Goal: Information Seeking & Learning: Learn about a topic

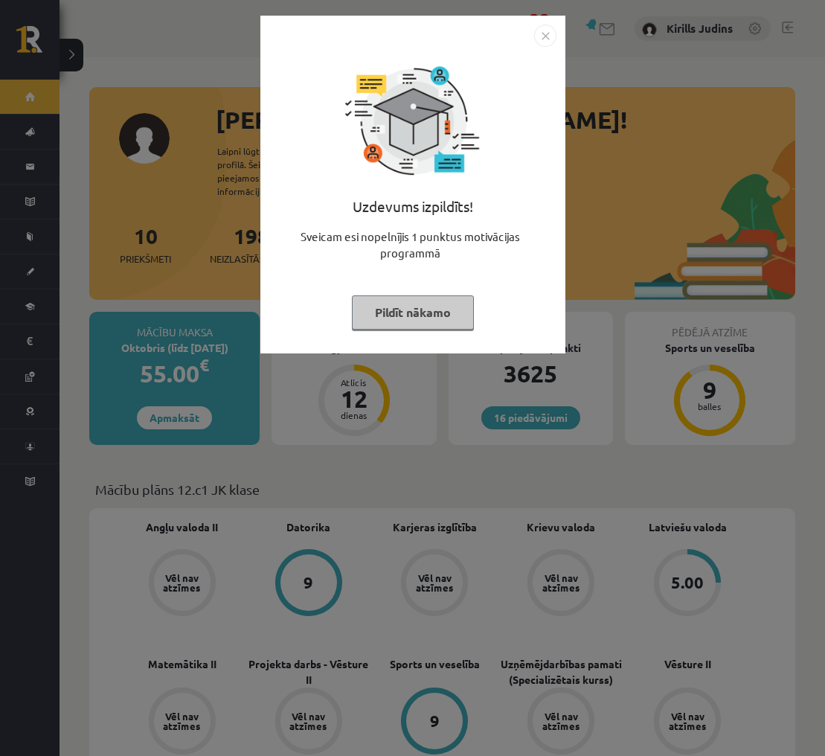
click at [542, 33] on img "Close" at bounding box center [545, 36] width 22 height 22
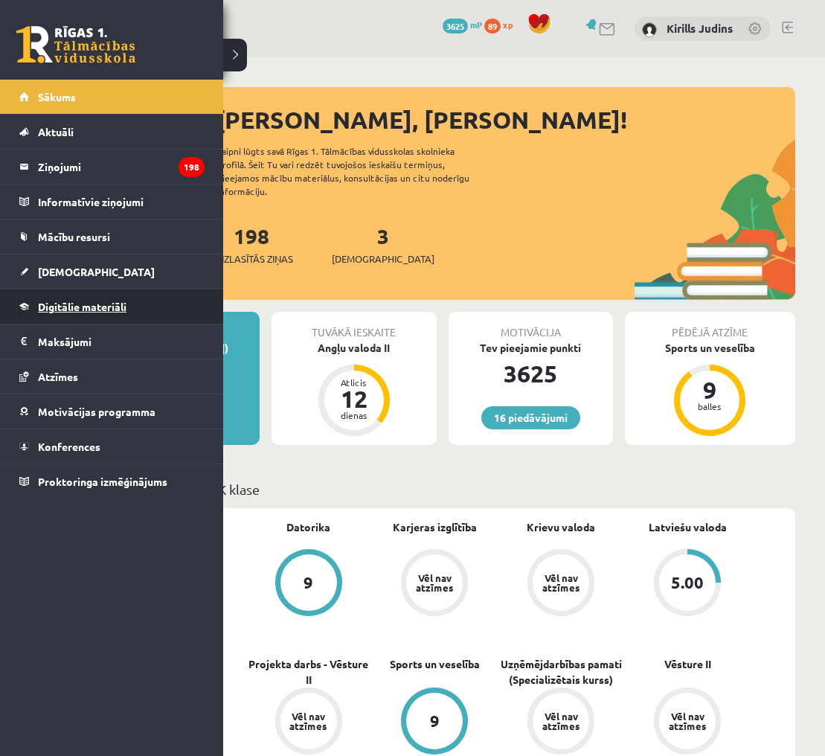
click at [69, 308] on span "Digitālie materiāli" at bounding box center [82, 306] width 89 height 13
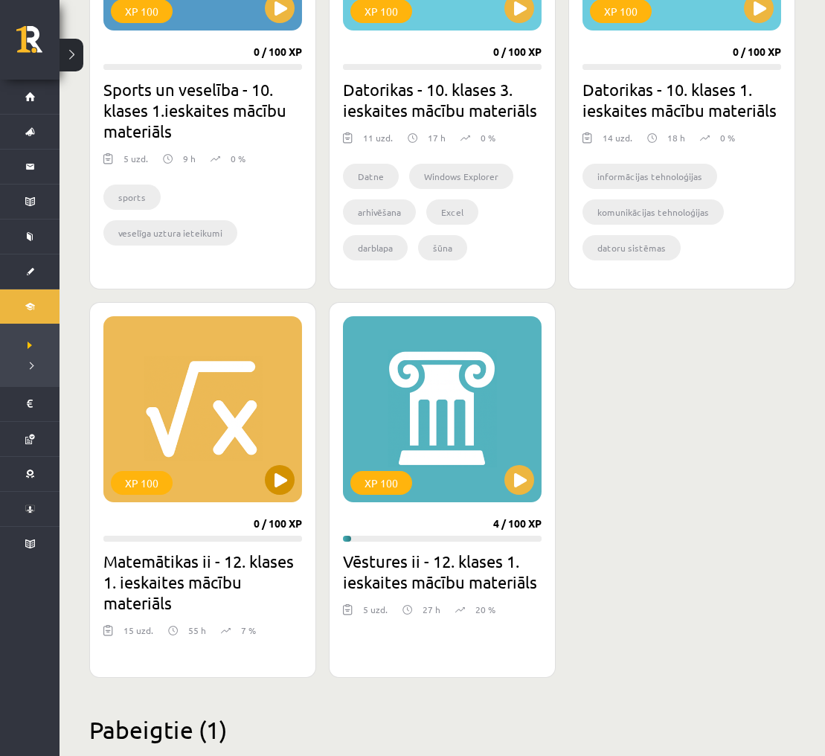
scroll to position [1484, 0]
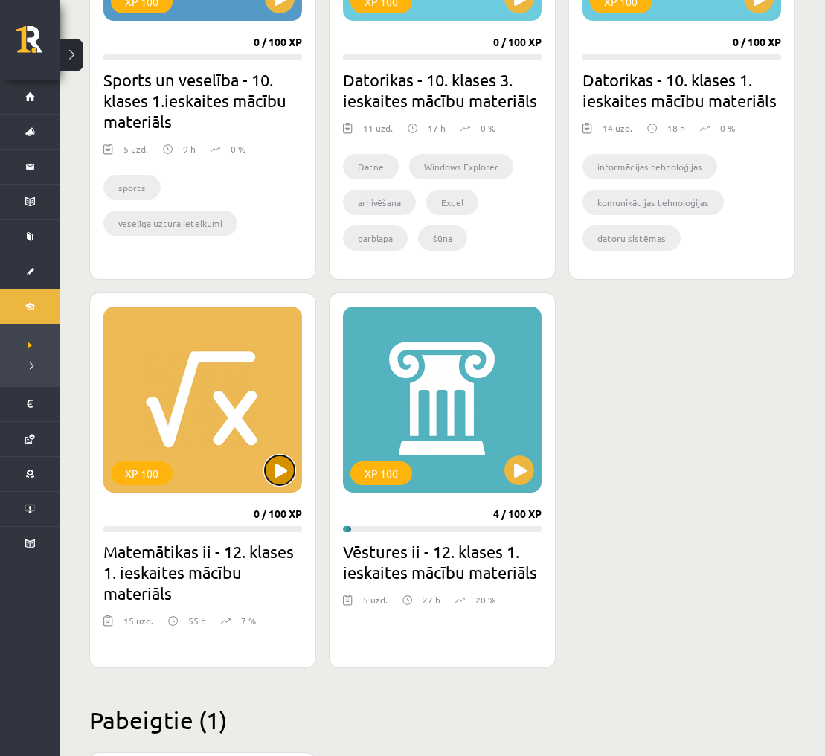
click at [276, 465] on button at bounding box center [280, 470] width 30 height 30
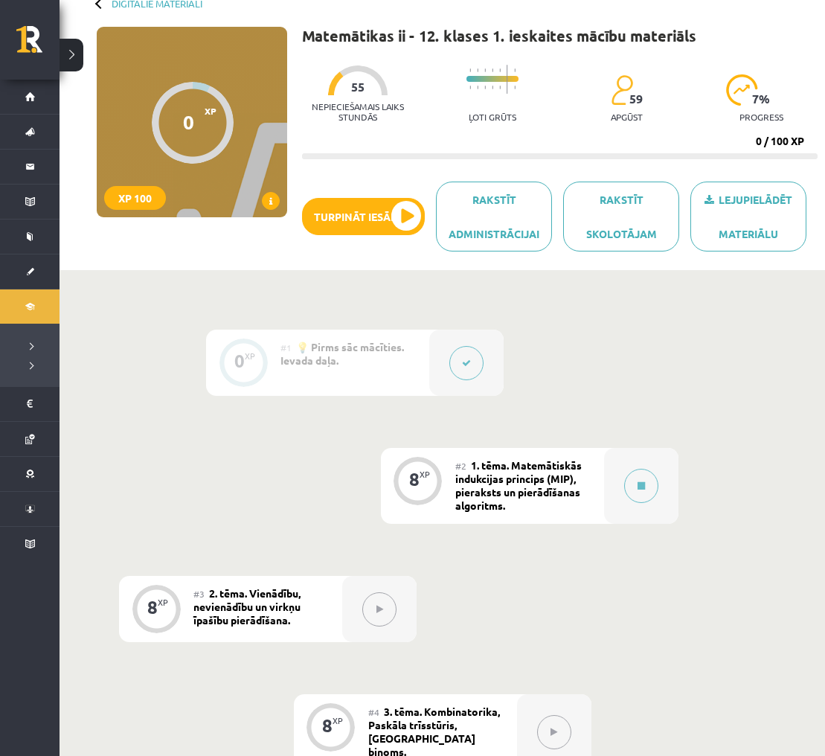
scroll to position [101, 0]
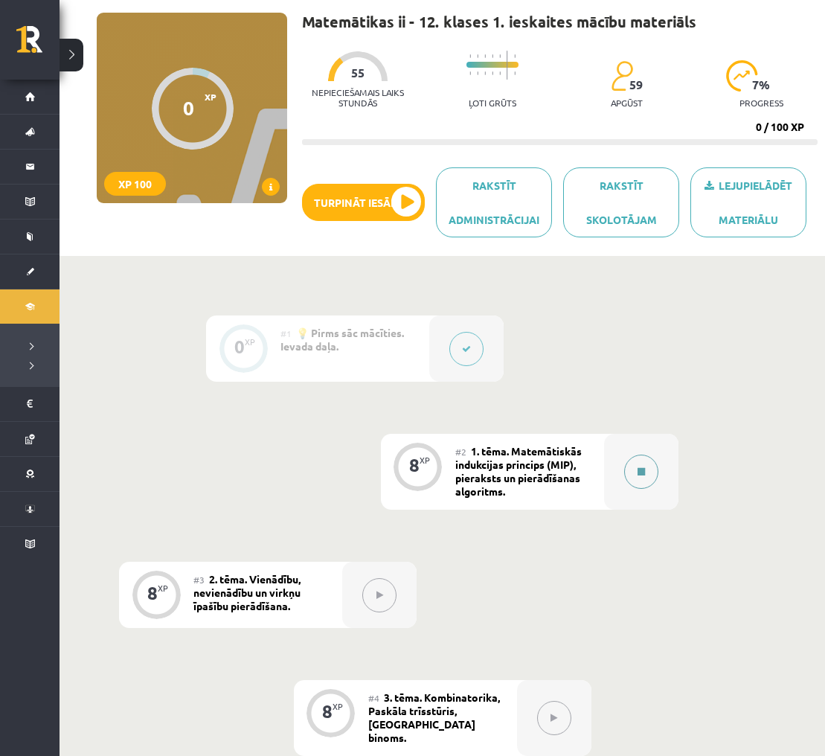
click at [636, 476] on button at bounding box center [641, 472] width 34 height 34
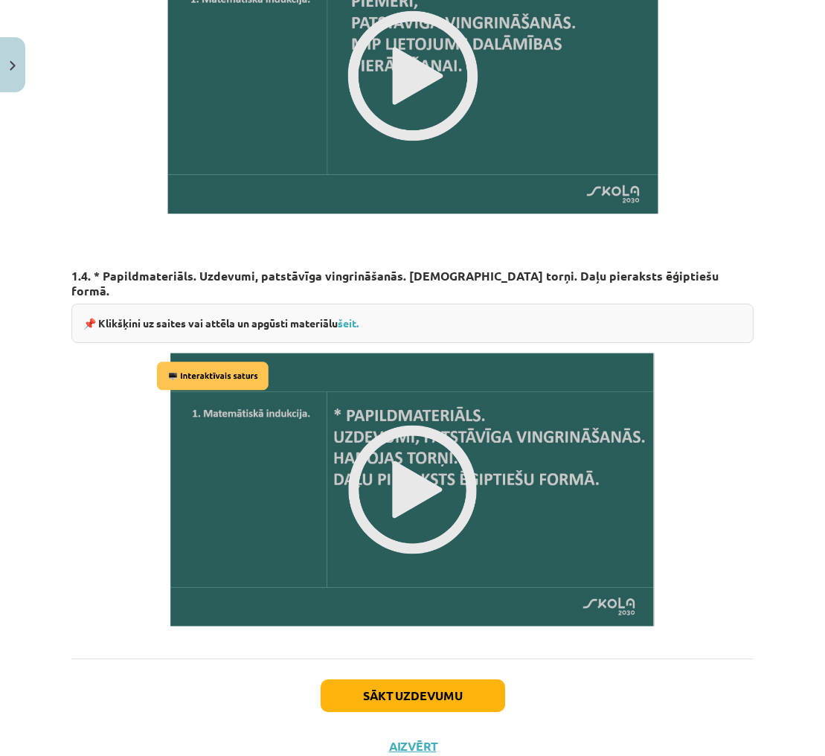
scroll to position [1597, 0]
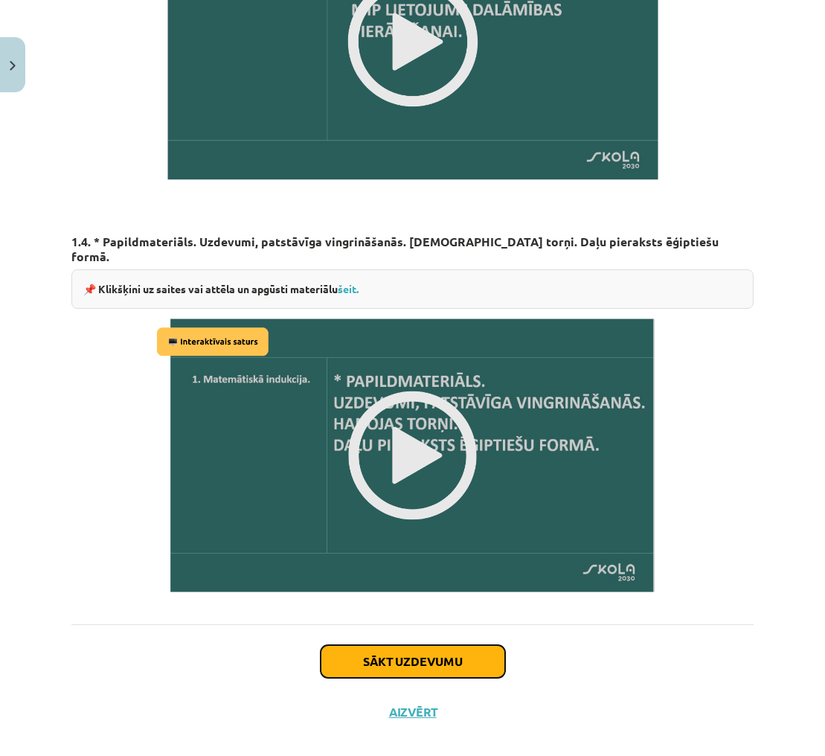
click at [484, 645] on button "Sākt uzdevumu" at bounding box center [413, 661] width 185 height 33
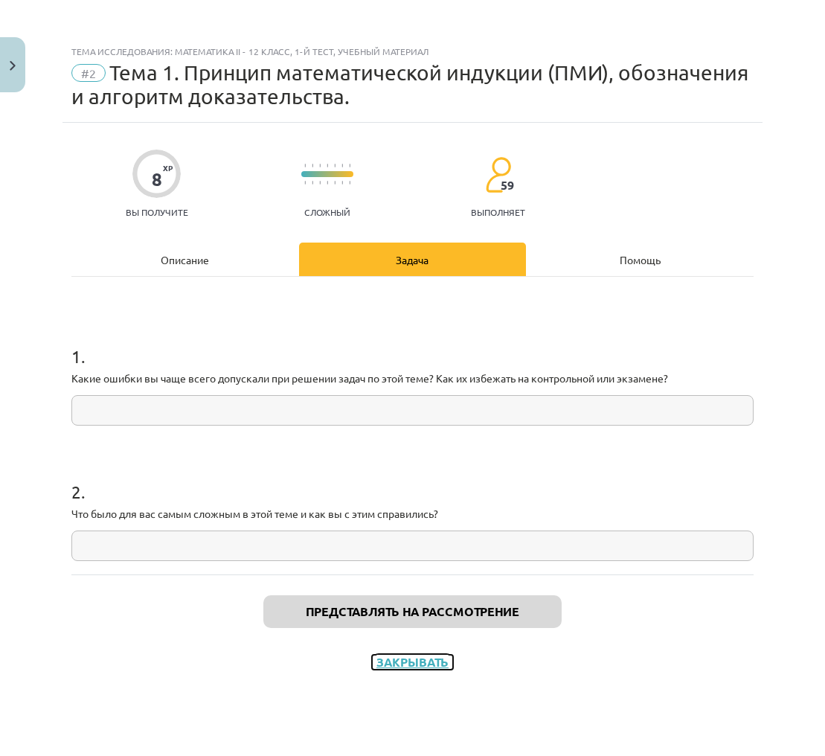
click at [416, 658] on font "Закрывать" at bounding box center [413, 662] width 72 height 16
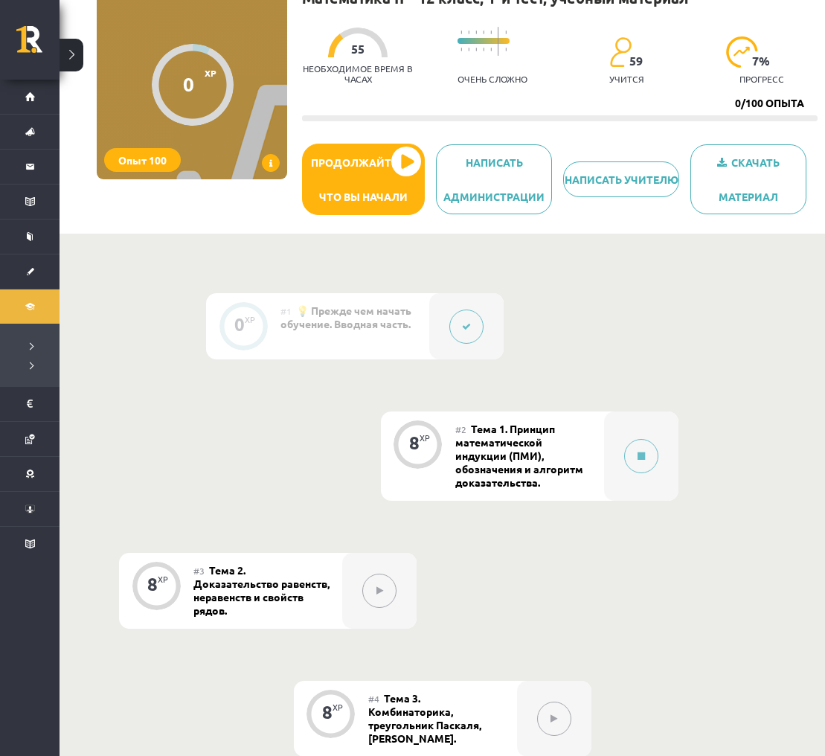
scroll to position [127, 0]
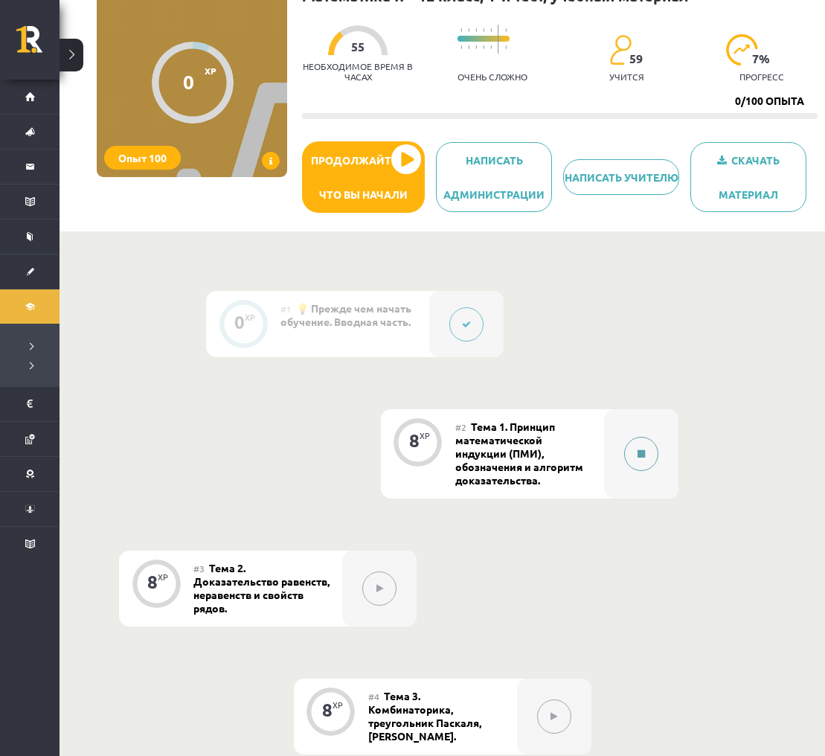
click at [647, 464] on button at bounding box center [641, 454] width 34 height 34
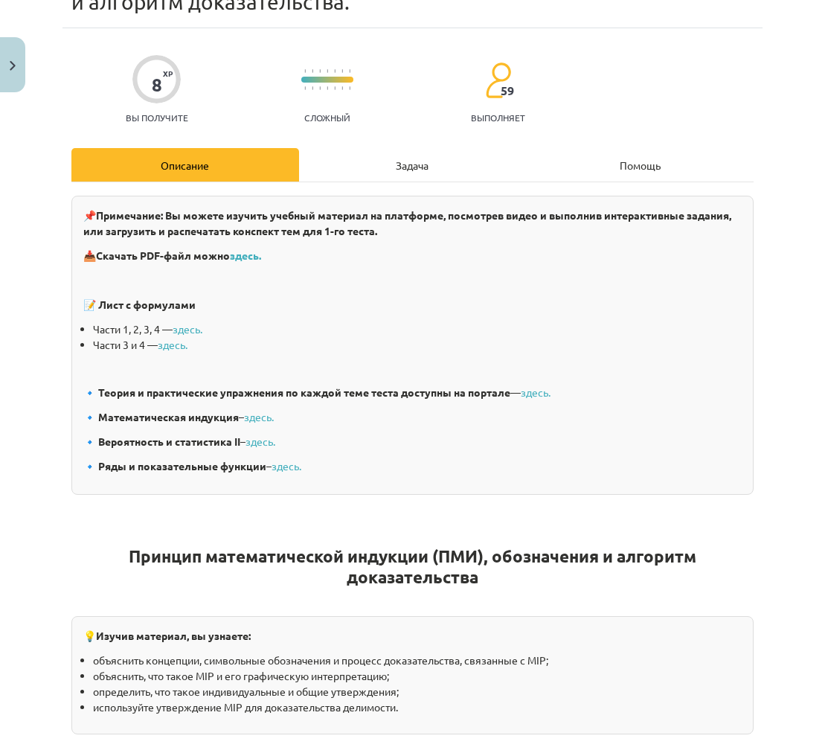
scroll to position [86, 0]
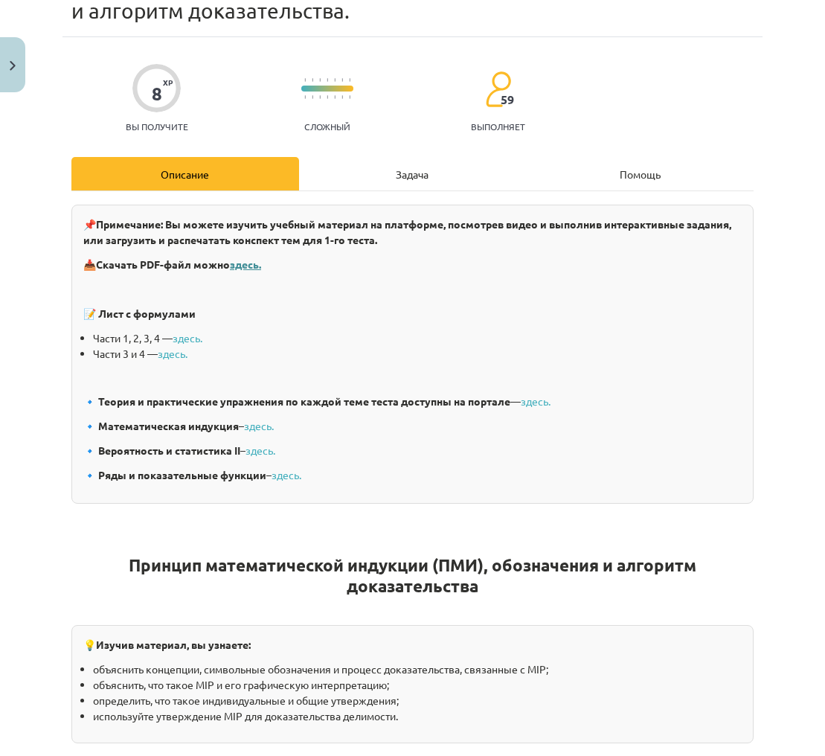
click at [253, 264] on font "здесь." at bounding box center [245, 263] width 31 height 13
